Goal: Task Accomplishment & Management: Manage account settings

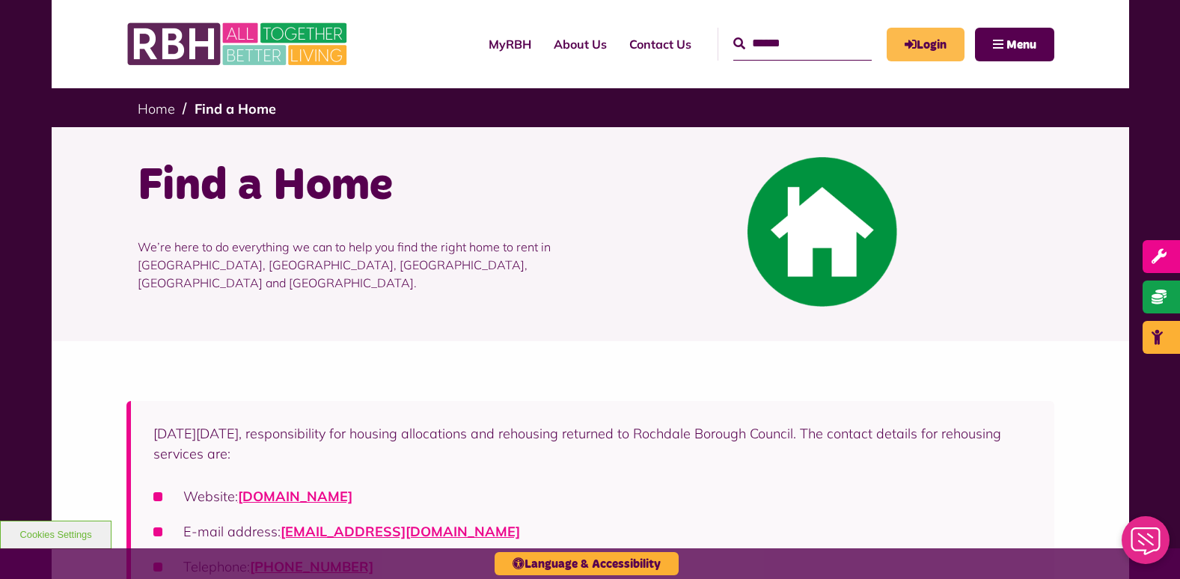
click at [0, 0] on icon "MyRBH" at bounding box center [0, 0] width 0 height 0
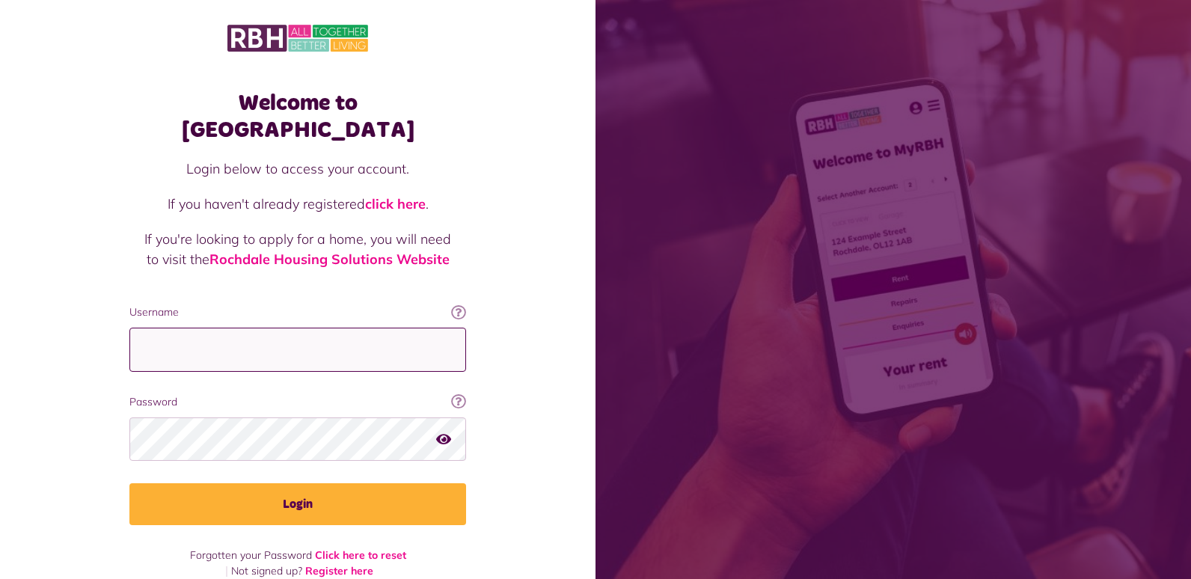
click at [225, 328] on input "Username" at bounding box center [297, 350] width 337 height 44
type input "**********"
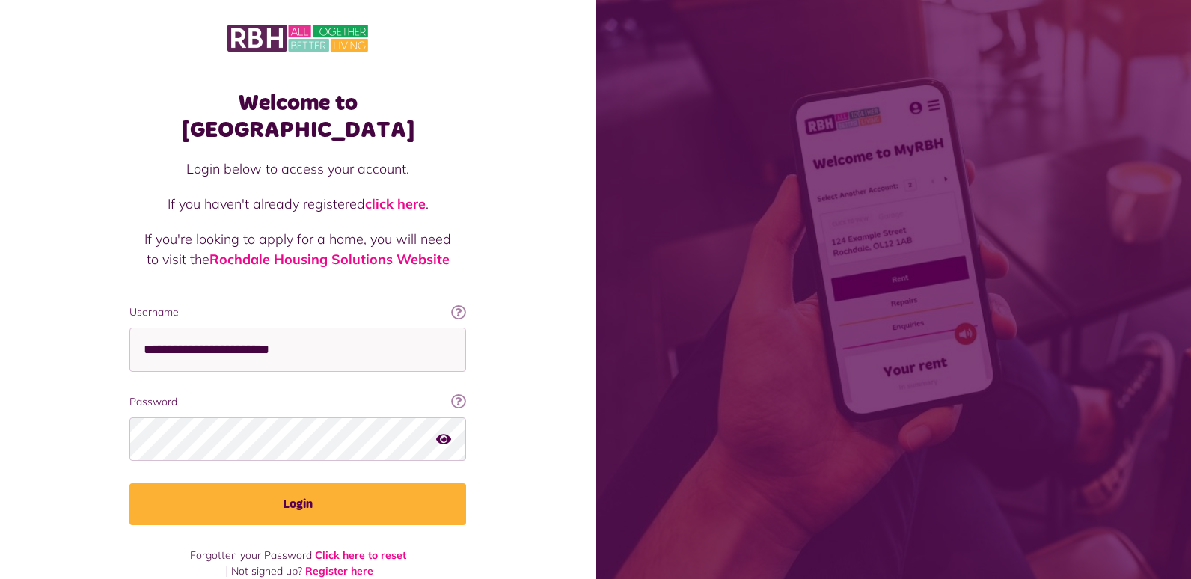
click at [442, 432] on icon "button" at bounding box center [443, 438] width 15 height 13
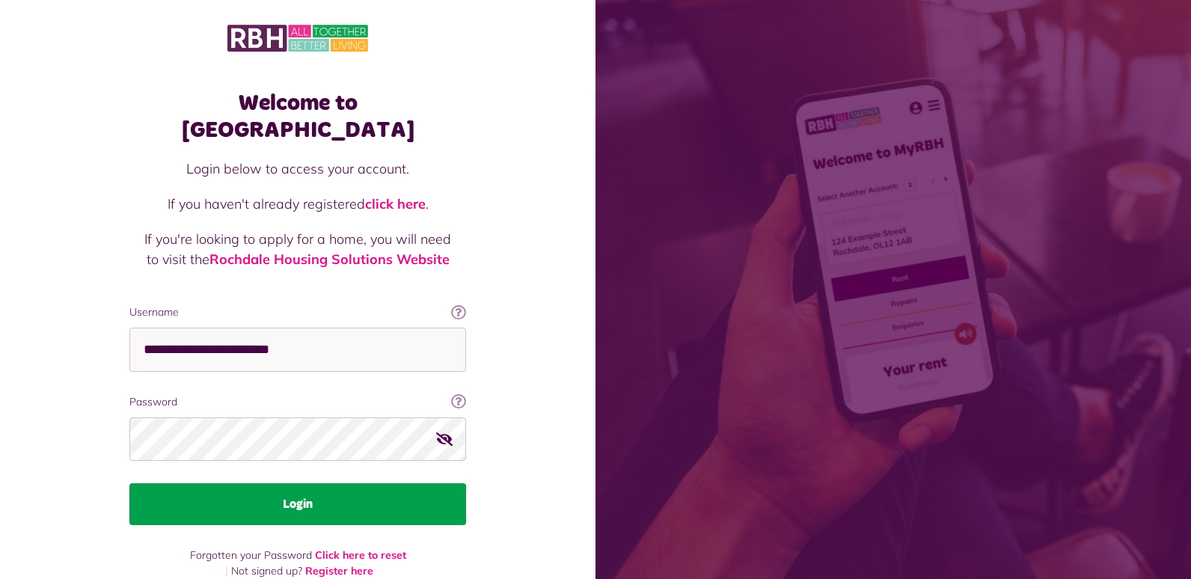
click at [332, 483] on button "Login" at bounding box center [297, 504] width 337 height 42
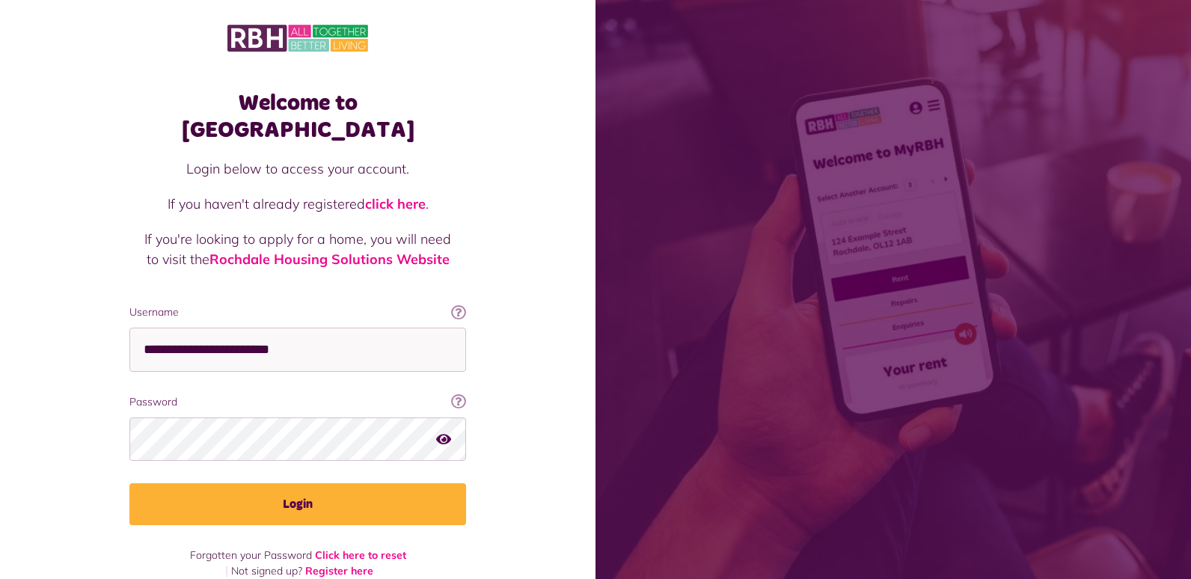
click at [446, 432] on icon "button" at bounding box center [443, 438] width 15 height 13
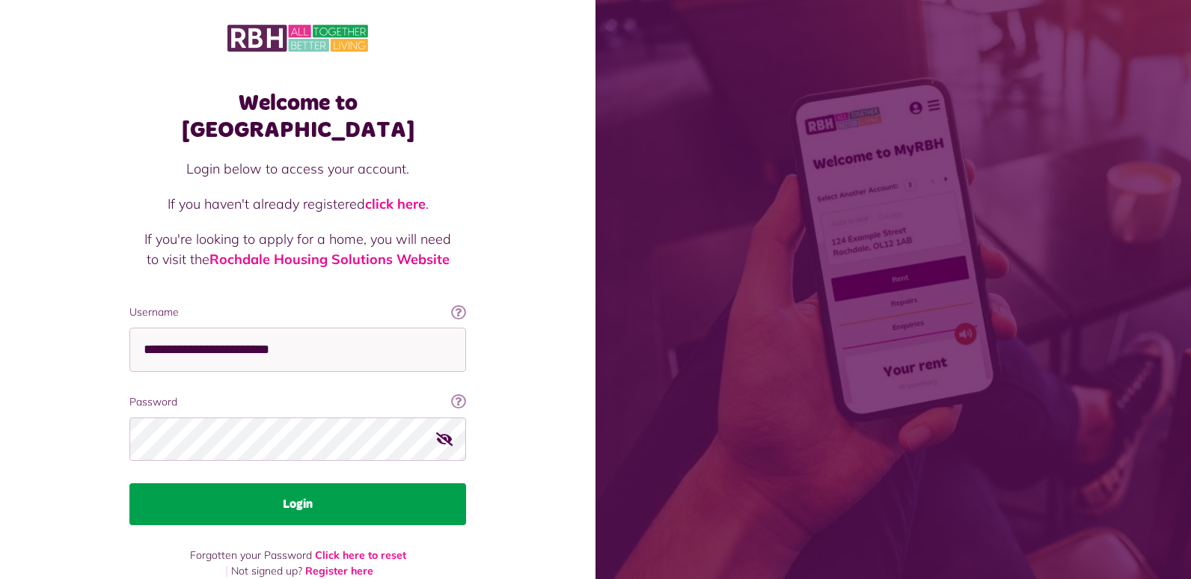
click at [317, 483] on button "Login" at bounding box center [297, 504] width 337 height 42
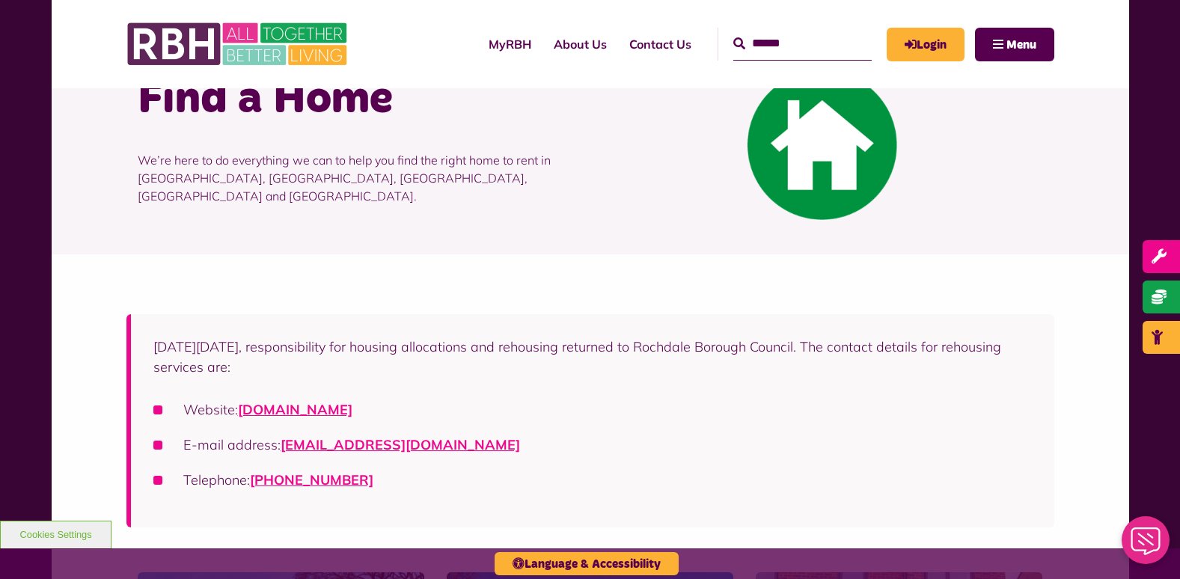
scroll to position [299, 0]
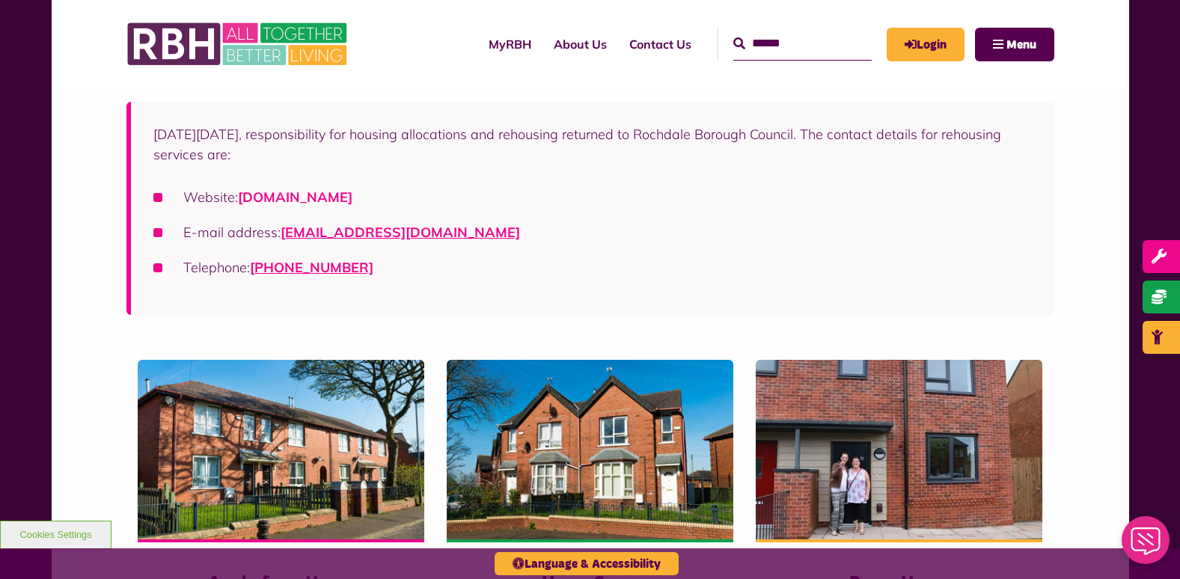
click at [352, 193] on link "[DOMAIN_NAME]" at bounding box center [295, 197] width 114 height 17
